Goal: Share content

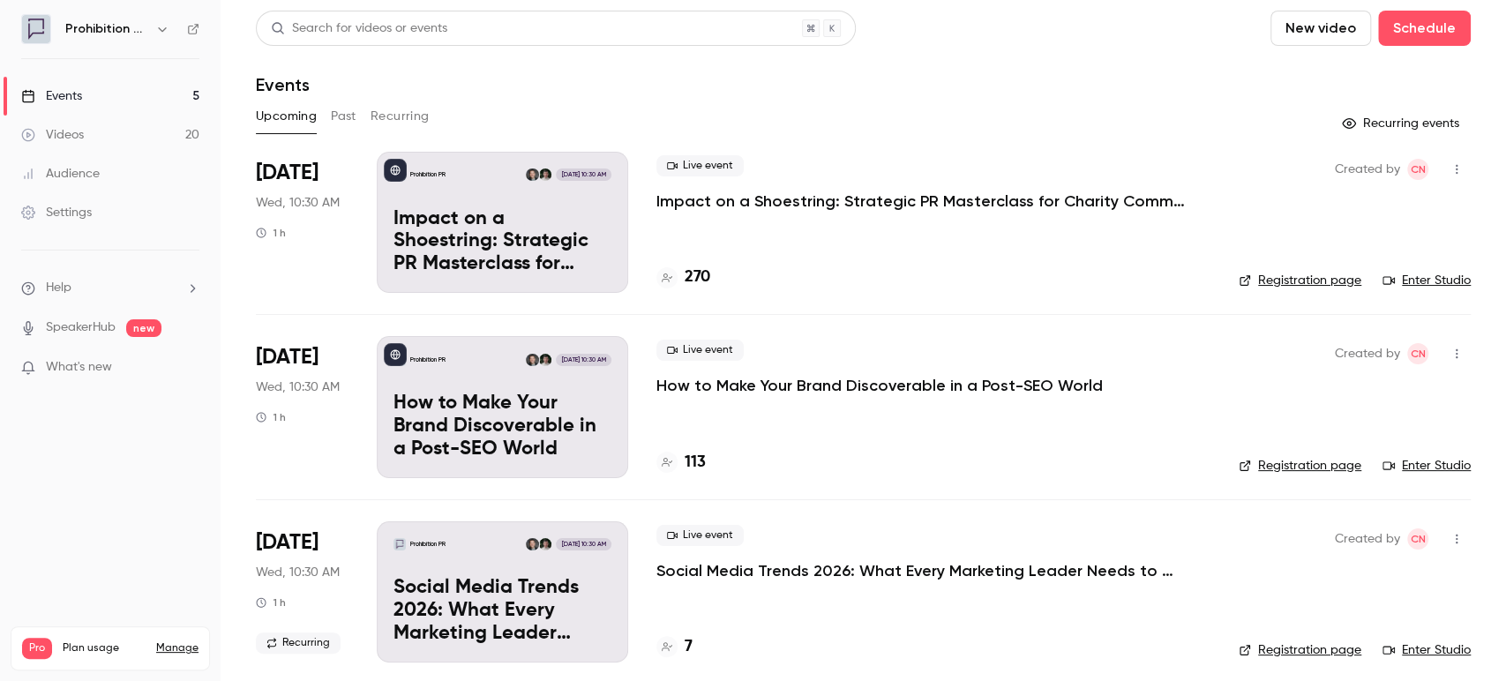
click at [344, 116] on button "Past" at bounding box center [344, 116] width 26 height 28
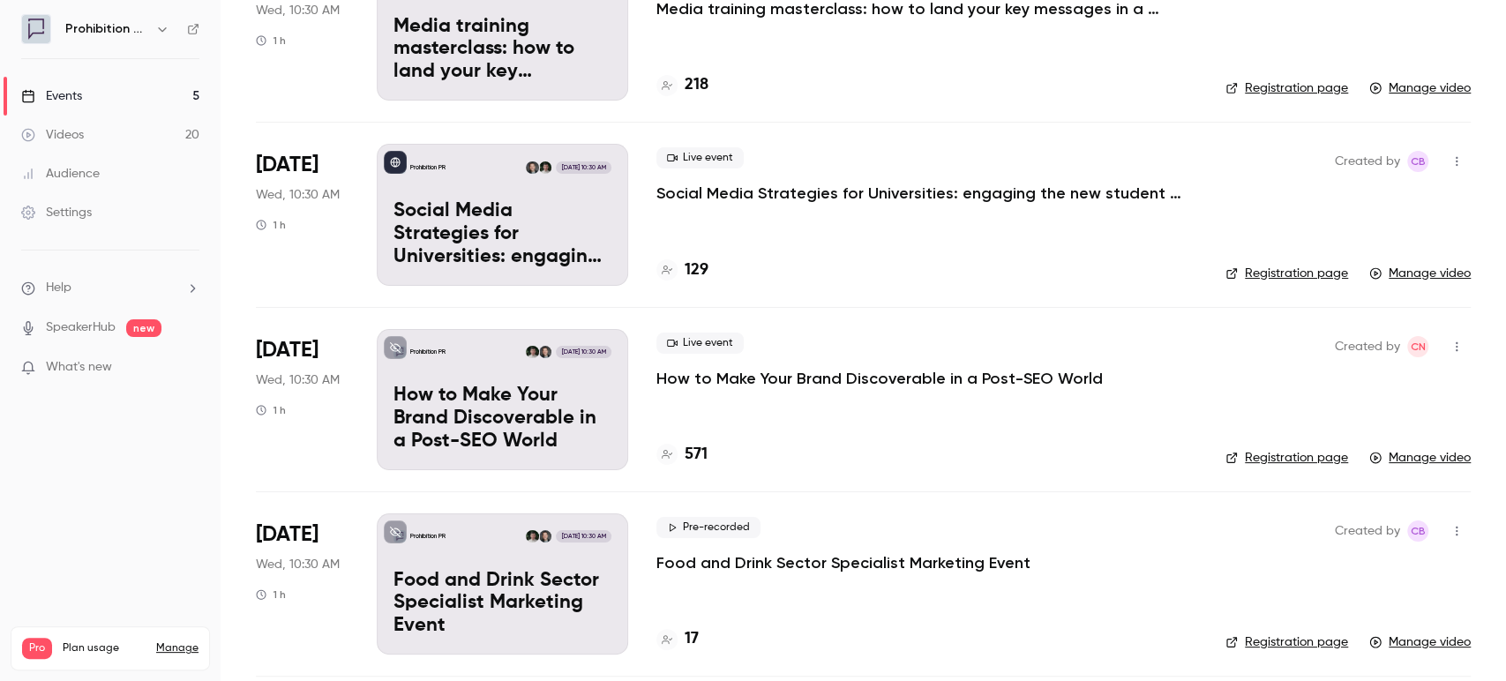
scroll to position [196, 0]
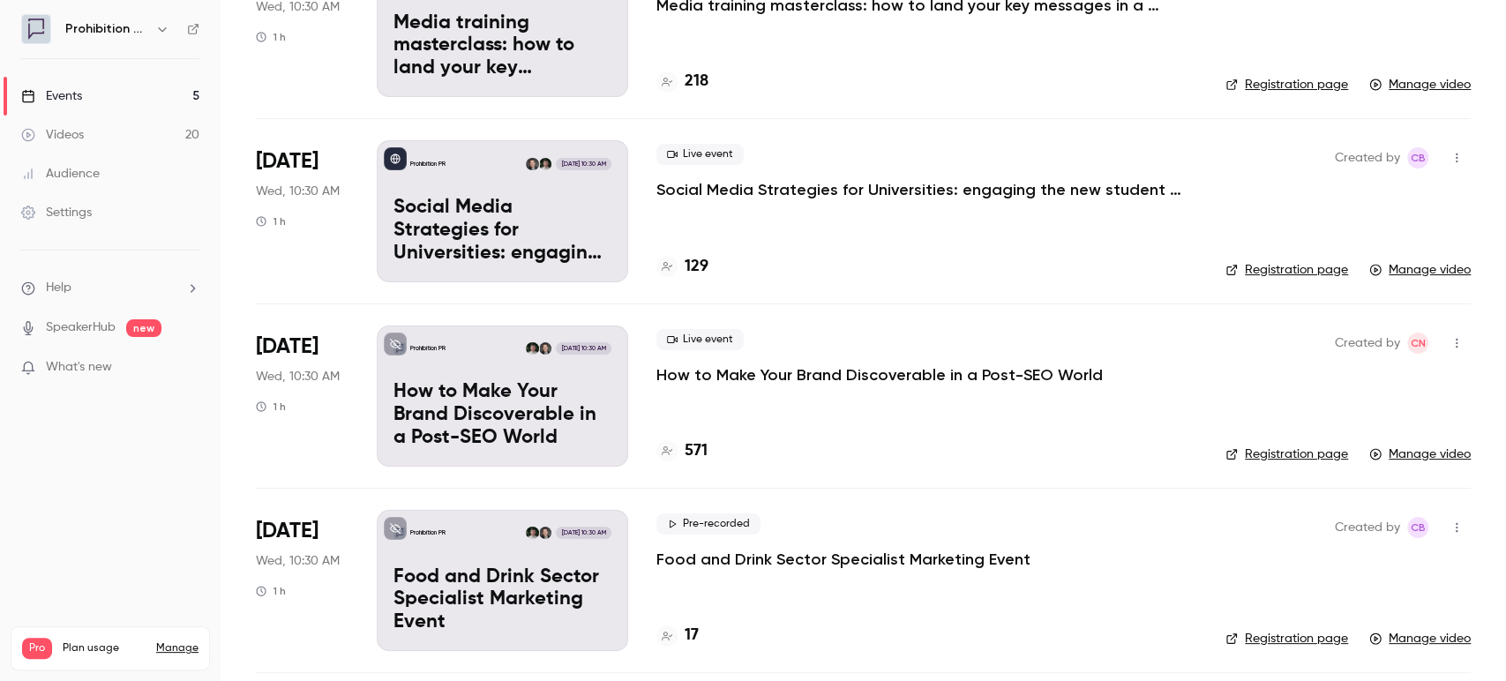
click at [778, 379] on p "How to Make Your Brand Discoverable in a Post-SEO World" at bounding box center [880, 374] width 447 height 21
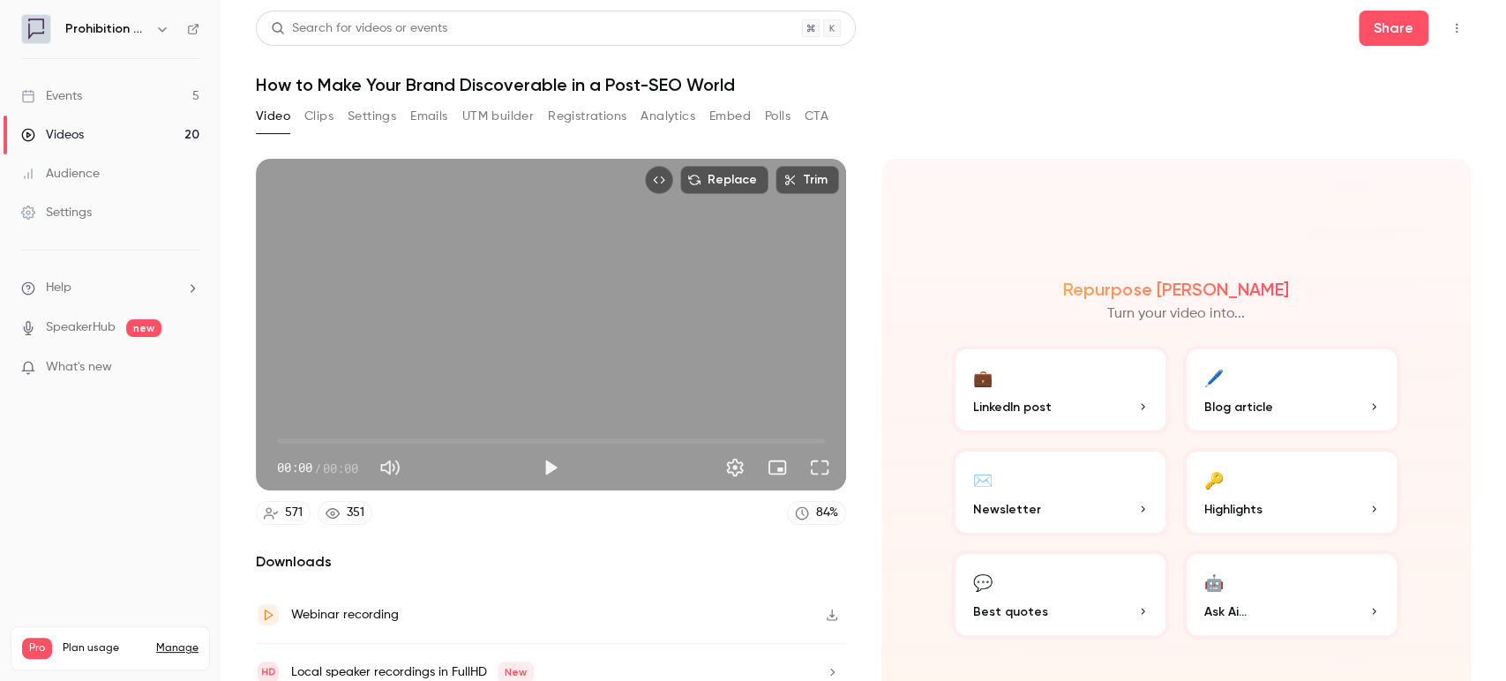
click at [1412, 31] on button "Share" at bounding box center [1394, 28] width 70 height 35
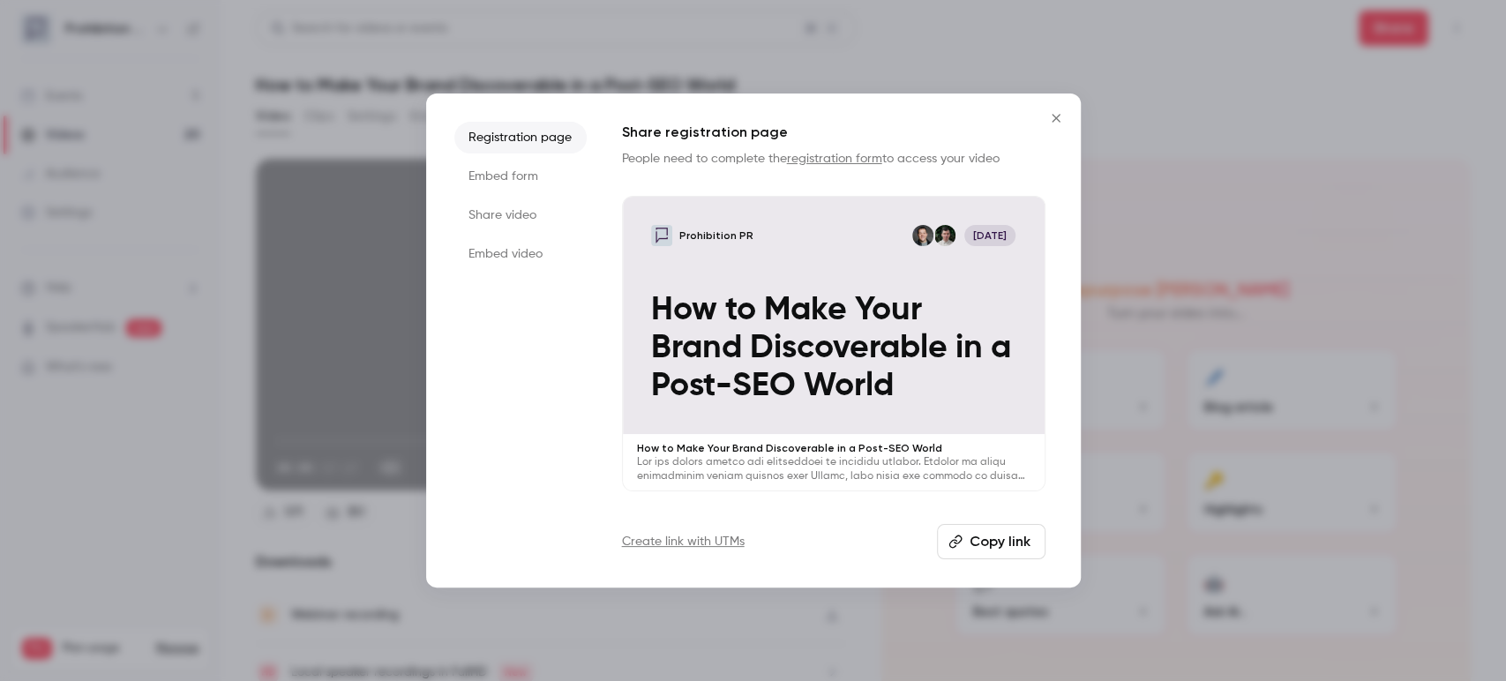
click at [1008, 542] on button "Copy link" at bounding box center [991, 541] width 109 height 35
click at [1069, 116] on button "Close" at bounding box center [1056, 118] width 35 height 35
